Goal: Answer question/provide support: Share knowledge or assist other users

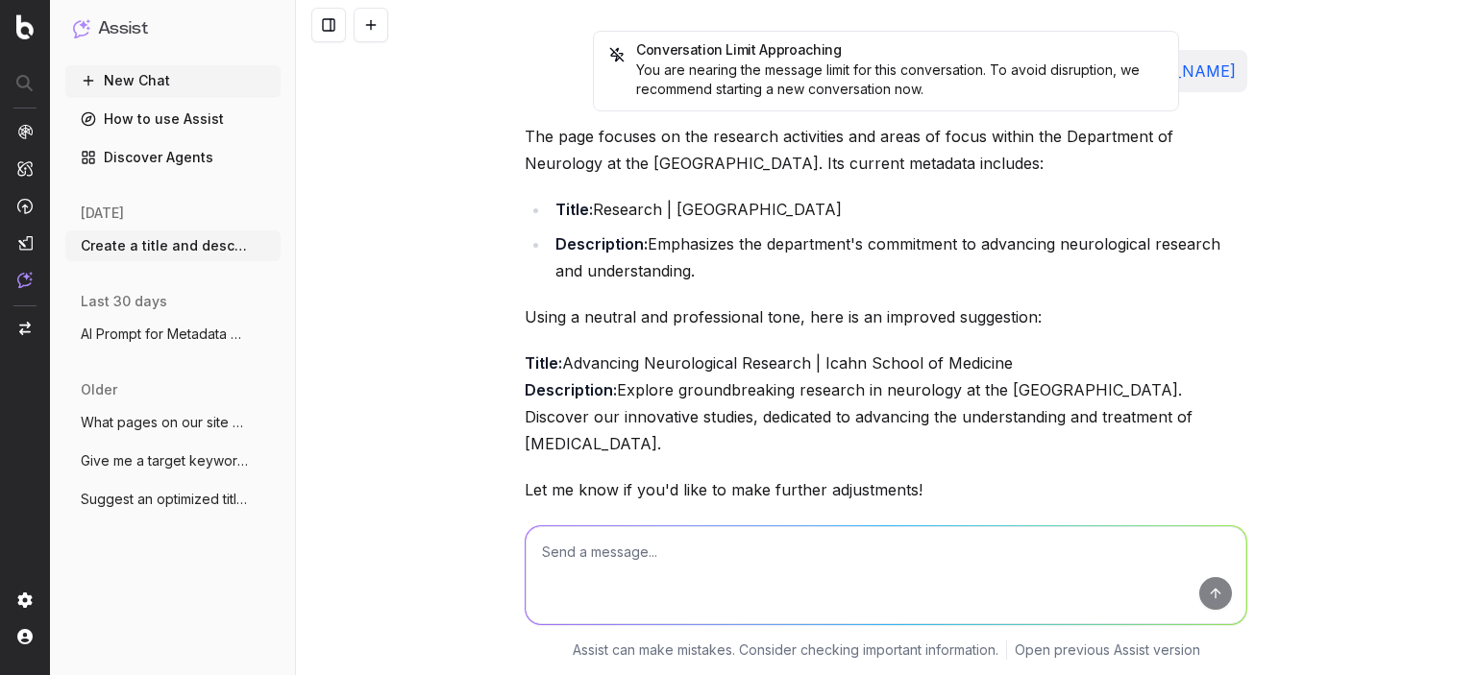
scroll to position [80887, 0]
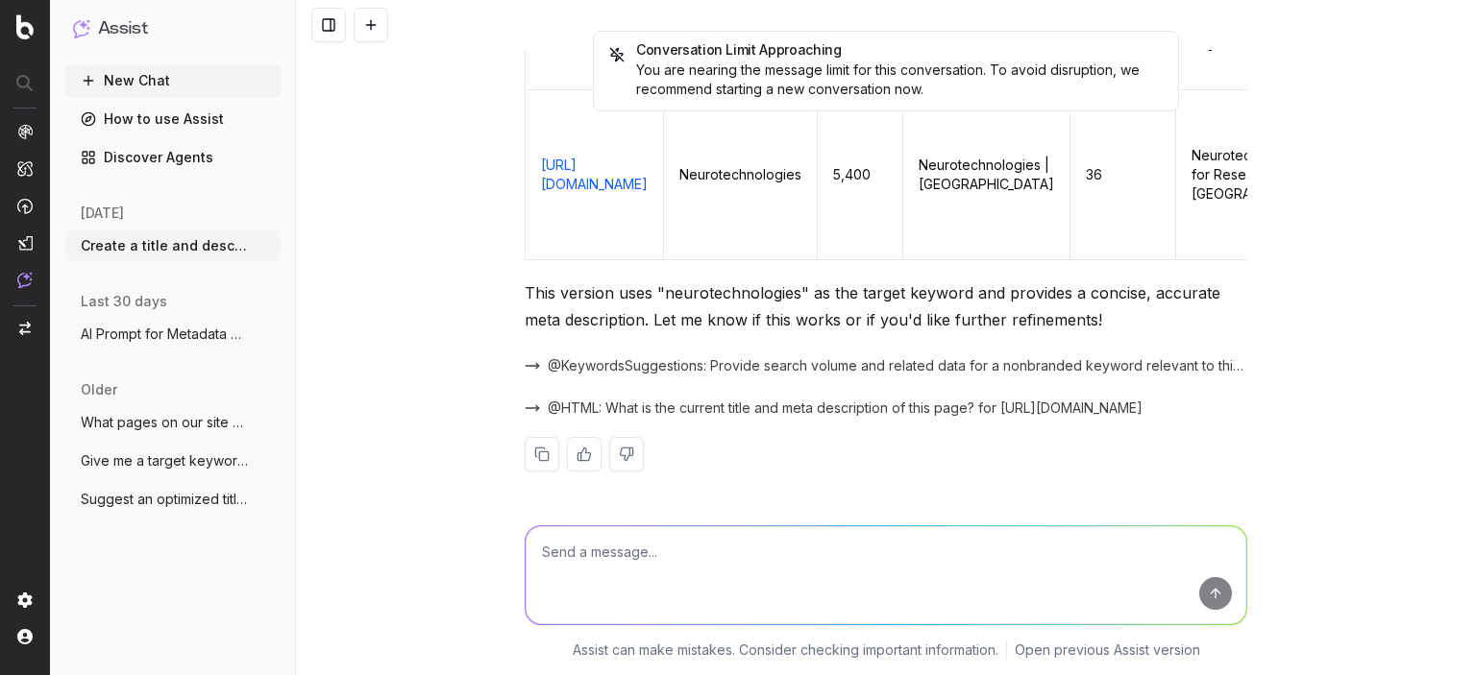
click at [745, 563] on textarea at bounding box center [886, 576] width 721 height 98
paste textarea "[URL][DOMAIN_NAME]"
type textarea "Now work on this URL about our Seminar Series: [URL][DOMAIN_NAME]"
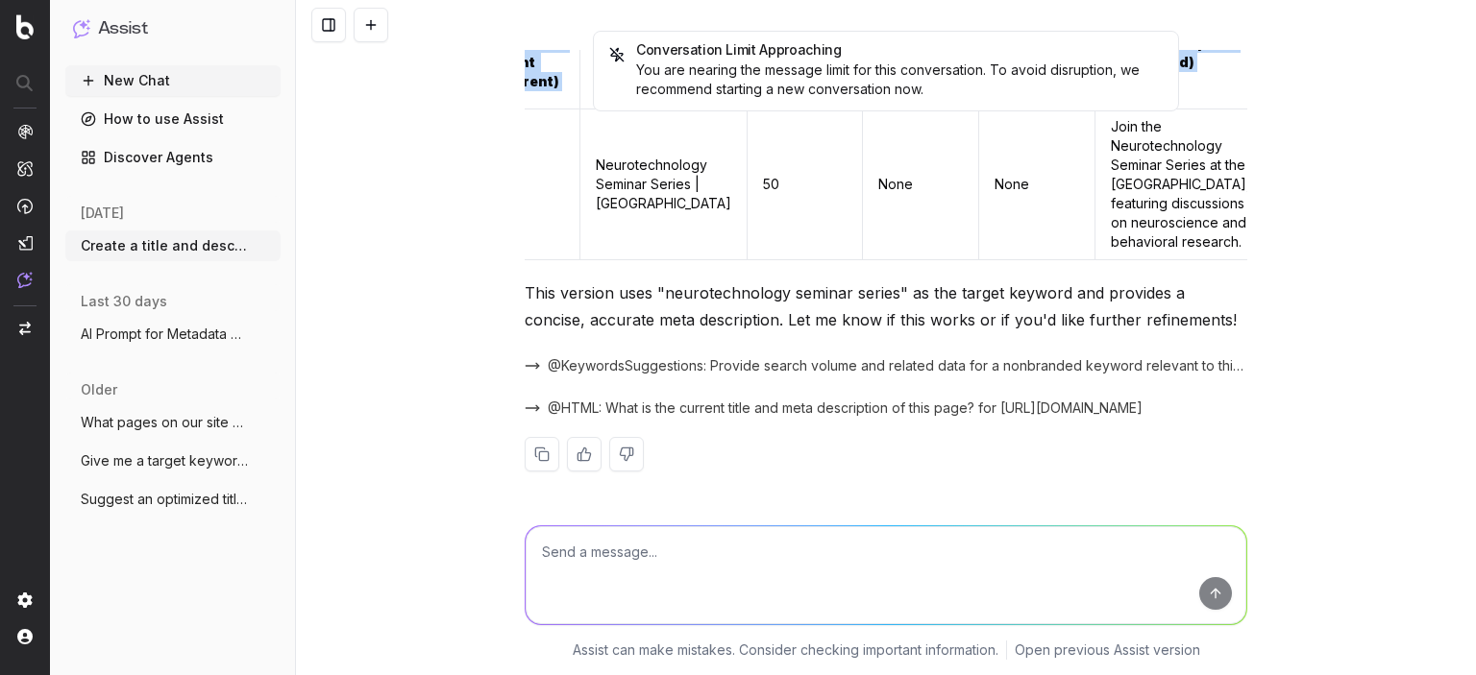
scroll to position [0, 787]
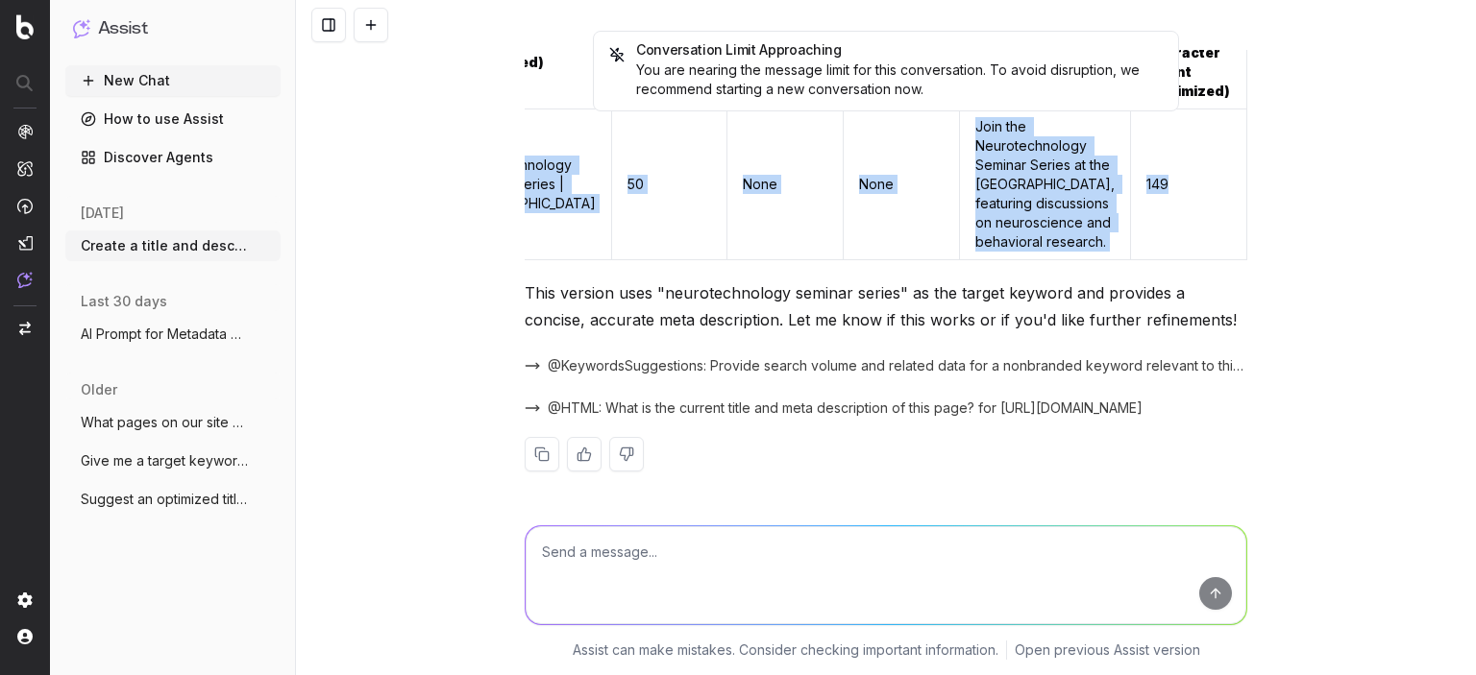
drag, startPoint x: 527, startPoint y: 219, endPoint x: 1222, endPoint y: 248, distance: 696.2
click at [1222, 248] on tr "[URL][DOMAIN_NAME] Neurotechnology seminar series No data available Seminar Ser…" at bounding box center [524, 184] width 1445 height 151
copy tr "[URL][DOMAIN_NAME] Neurotechnology seminar series No data available Seminar Ser…"
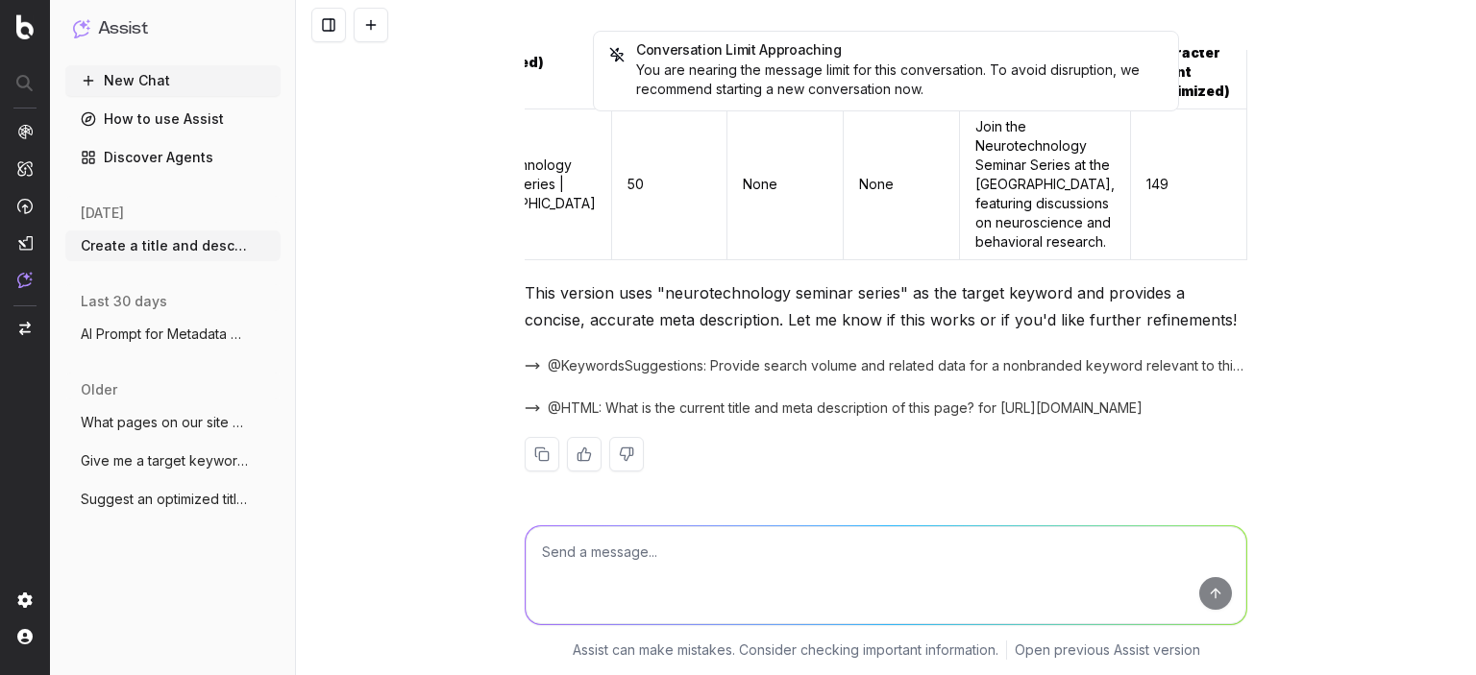
click at [966, 564] on textarea at bounding box center [886, 576] width 721 height 98
paste textarea "[URL][DOMAIN_NAME]"
type textarea "Now work on this URL, which is a message from the director:[URL][DOMAIN_NAME]"
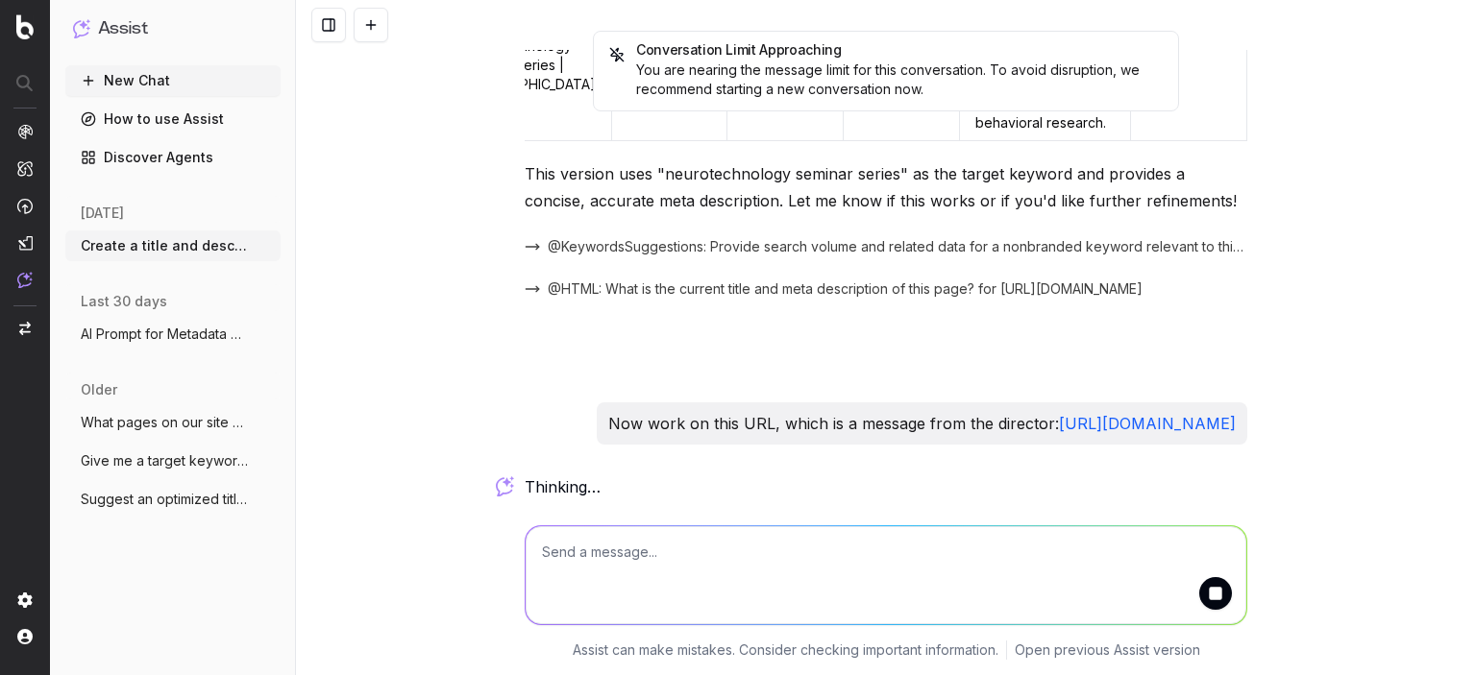
scroll to position [81969, 0]
click at [1328, 434] on div "Conversation Limit Approaching You are nearing the message limit for this conve…" at bounding box center [886, 337] width 1180 height 675
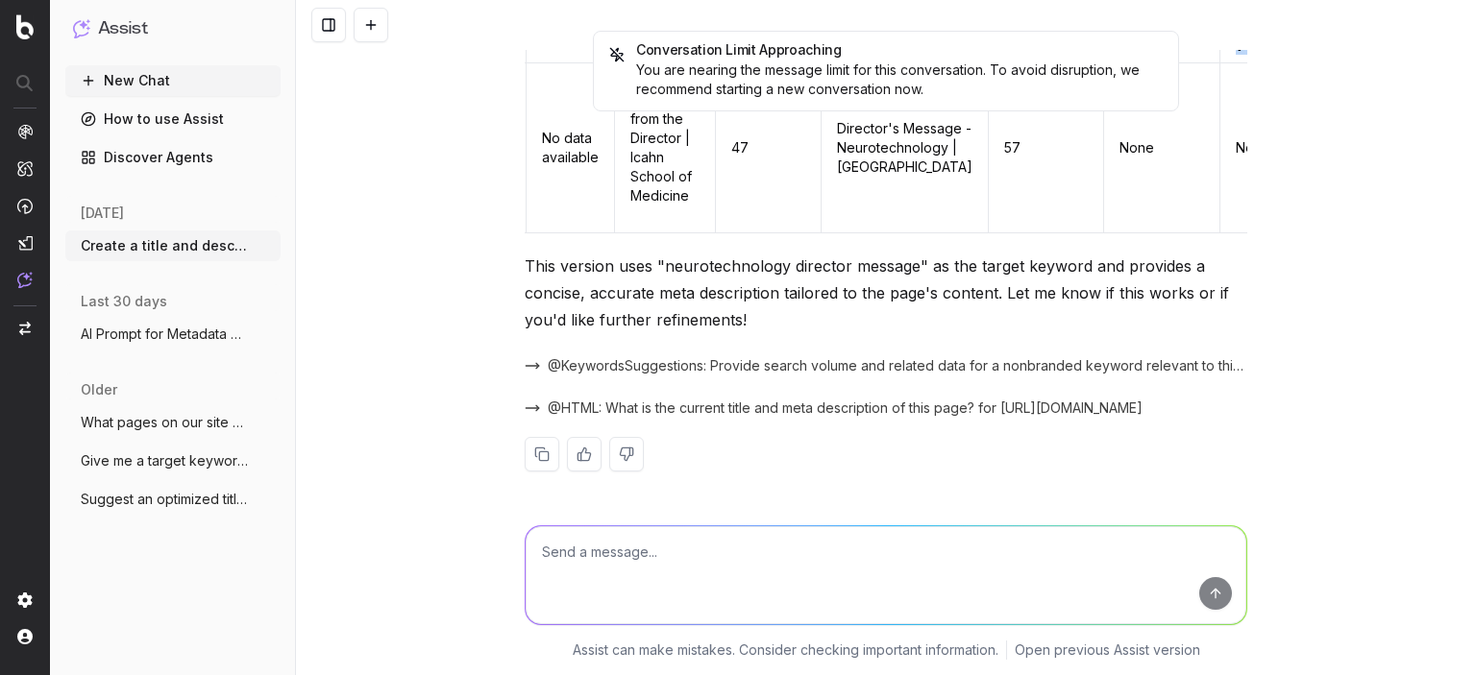
scroll to position [0, 787]
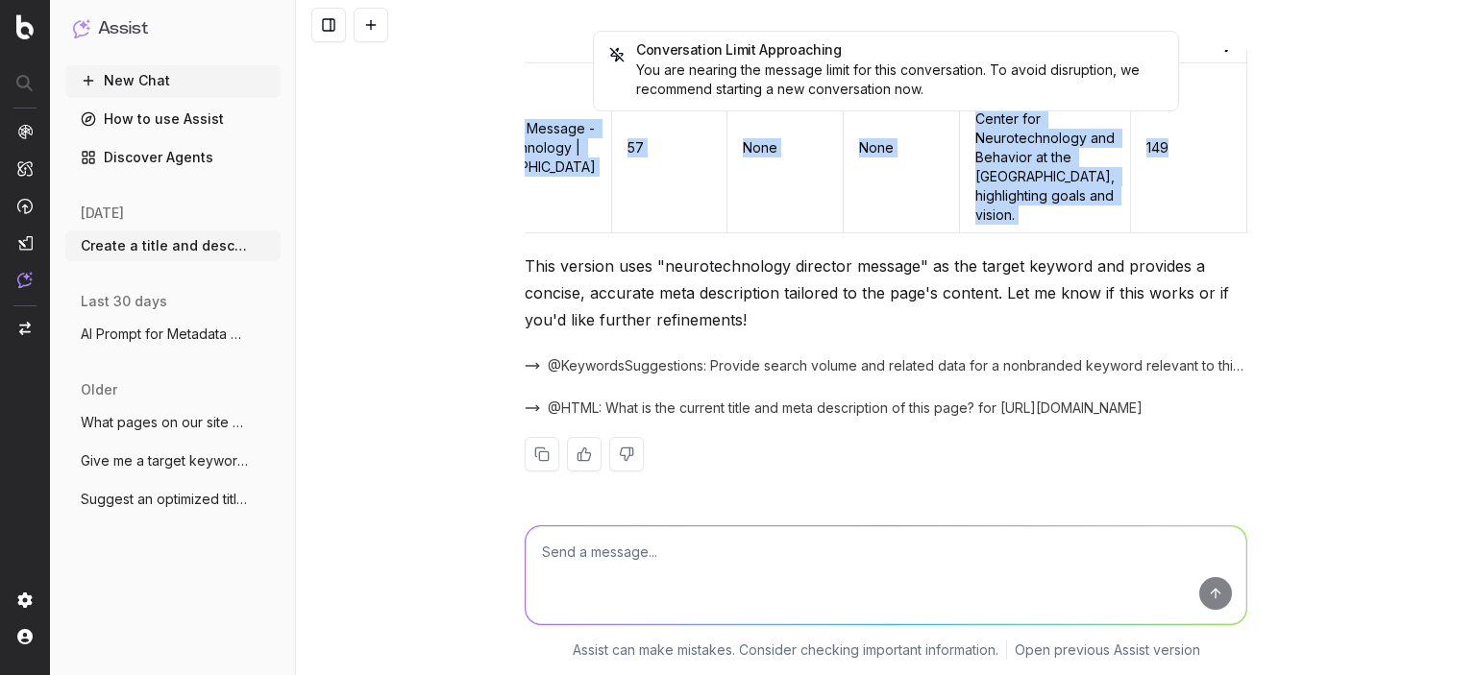
drag, startPoint x: 523, startPoint y: 315, endPoint x: 1222, endPoint y: 318, distance: 699.5
click at [1222, 233] on tr "[URL][DOMAIN_NAME] Neurotechnology director message No data available Message f…" at bounding box center [557, 147] width 1379 height 170
copy tr "[URL][DOMAIN_NAME] Neurotechnology director message No data available Message f…"
